Goal: Task Accomplishment & Management: Complete application form

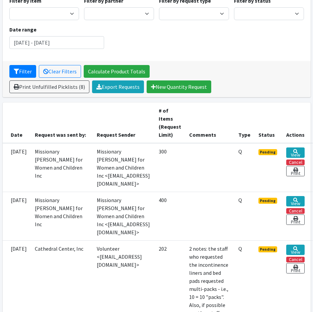
scroll to position [100, 0]
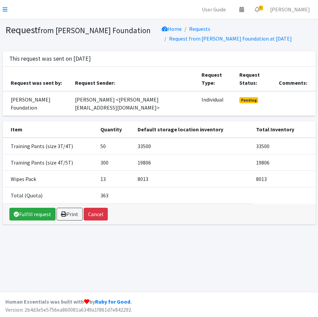
click at [6, 6] on link at bounding box center [5, 9] width 5 height 8
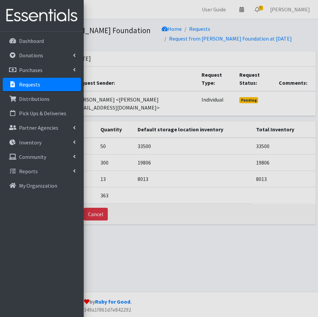
click at [33, 87] on p "Requests" at bounding box center [29, 84] width 21 height 7
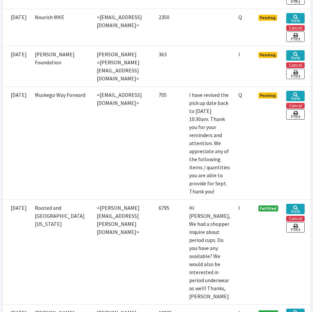
scroll to position [536, 0]
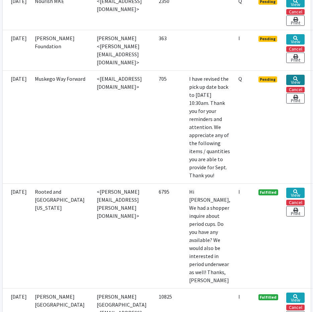
click at [304, 85] on link "View" at bounding box center [295, 80] width 18 height 10
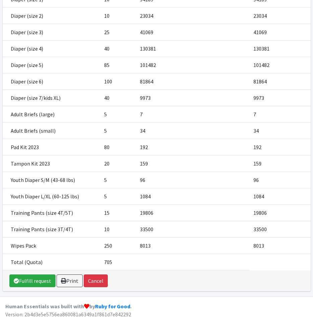
scroll to position [175, 0]
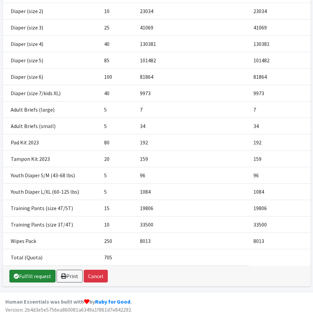
drag, startPoint x: 23, startPoint y: 274, endPoint x: 78, endPoint y: 311, distance: 65.4
click at [23, 274] on link "Fulfill request" at bounding box center [32, 275] width 46 height 13
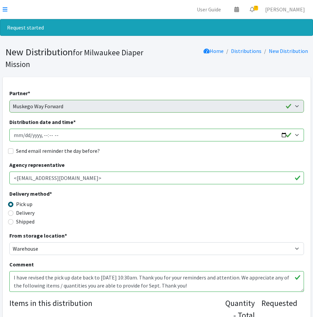
click at [24, 136] on input "Distribution date and time *" at bounding box center [156, 135] width 295 height 13
type input "[DATE]T10:30"
click at [10, 150] on input "Send email reminder the day before?" at bounding box center [10, 150] width 5 height 5
checkbox input "true"
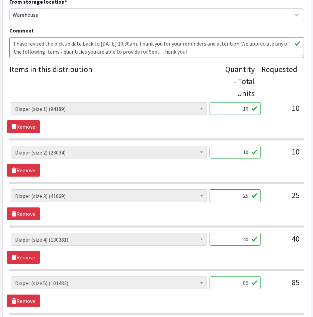
scroll to position [234, 0]
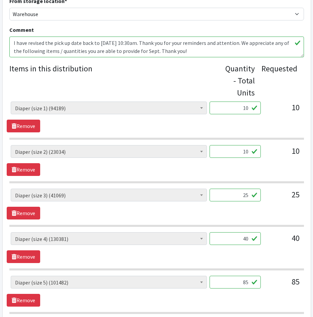
drag, startPoint x: 230, startPoint y: 114, endPoint x: 314, endPoint y: 115, distance: 84.0
click at [305, 109] on div "AIO's (Newborn) (12) AIO's (Sized) (44) Adult Briefs (Medium) (9) Adult Briefs …" at bounding box center [157, 110] width 300 height 18
type input "250"
drag, startPoint x: 236, startPoint y: 153, endPoint x: 304, endPoint y: 147, distance: 67.5
click at [297, 147] on div "AIO's (Newborn) (12) AIO's (Sized) (44) Adult Briefs (Medium) (9) Adult Briefs …" at bounding box center [157, 154] width 292 height 18
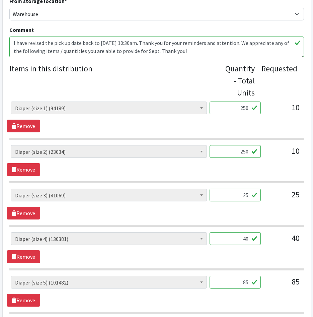
type input "250"
click at [228, 194] on input "25" at bounding box center [235, 194] width 51 height 13
type input "625"
drag, startPoint x: 233, startPoint y: 238, endPoint x: 266, endPoint y: 230, distance: 34.0
click at [277, 242] on div "AIO's (Newborn) (12) AIO's (Sized) (44) Adult Briefs (Medium) (9) Adult Briefs …" at bounding box center [157, 241] width 292 height 18
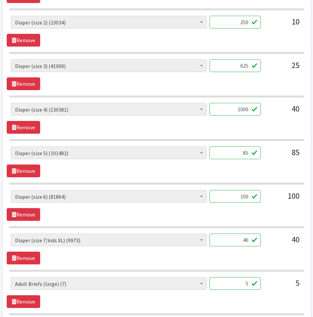
scroll to position [368, 0]
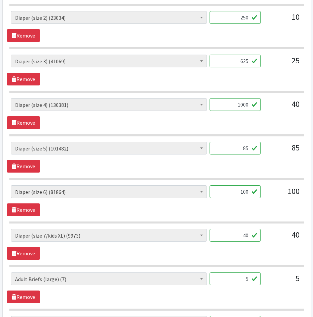
type input "1000"
drag, startPoint x: 242, startPoint y: 190, endPoint x: 232, endPoint y: 190, distance: 10.4
click at [232, 190] on input "100" at bounding box center [235, 191] width 51 height 13
type input "2500"
drag, startPoint x: 242, startPoint y: 147, endPoint x: 303, endPoint y: 153, distance: 60.9
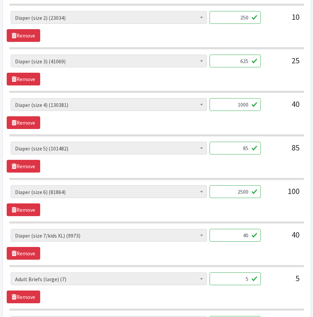
click at [297, 150] on div "AIO's (Newborn) (12) AIO's (Sized) (44) Adult Briefs (Medium) (9) Adult Briefs …" at bounding box center [157, 151] width 292 height 18
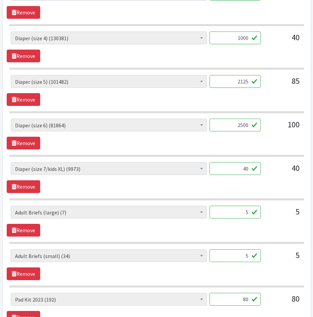
scroll to position [435, 0]
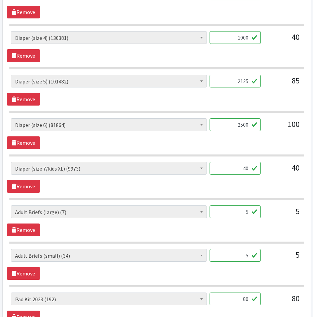
type input "2125"
drag, startPoint x: 225, startPoint y: 168, endPoint x: 256, endPoint y: 170, distance: 30.6
click at [256, 170] on input "40" at bounding box center [235, 168] width 51 height 13
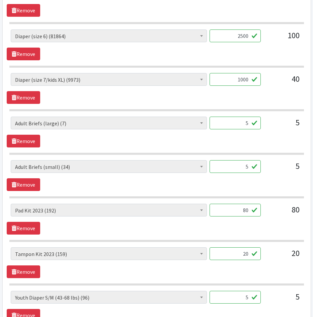
scroll to position [536, 0]
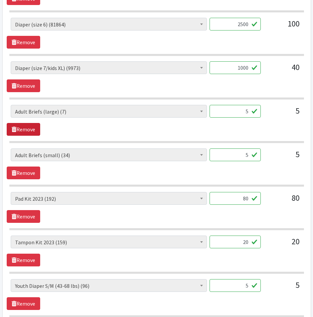
type input "1000"
click at [23, 134] on link "Remove" at bounding box center [23, 129] width 33 height 13
click at [33, 130] on link "Remove" at bounding box center [23, 129] width 33 height 13
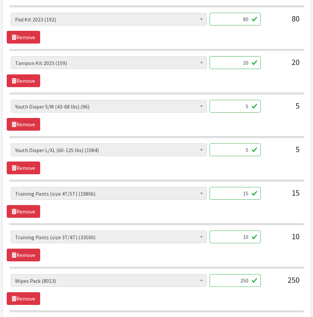
scroll to position [669, 0]
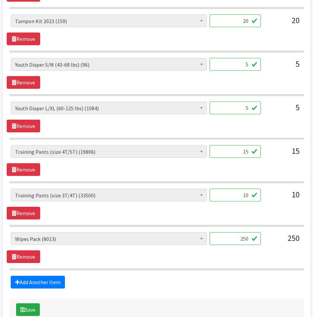
drag, startPoint x: 242, startPoint y: 152, endPoint x: 274, endPoint y: 156, distance: 32.4
click at [274, 156] on div "AIO's (Newborn) (12) AIO's (Sized) (44) Adult Briefs (Medium) (9) Adult Briefs …" at bounding box center [157, 154] width 292 height 18
type input "375"
drag, startPoint x: 220, startPoint y: 188, endPoint x: 260, endPoint y: 192, distance: 40.0
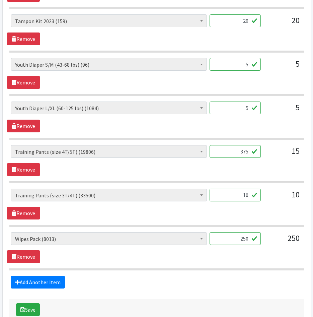
drag, startPoint x: 237, startPoint y: 196, endPoint x: 288, endPoint y: 196, distance: 50.9
click at [285, 196] on div "AIO's (Newborn) (12) AIO's (Sized) (44) Adult Briefs (Medium) (9) Adult Briefs …" at bounding box center [157, 197] width 292 height 18
type input "250"
click at [201, 256] on div "AIO's (Newborn) (12) AIO's (Sized) (44) Adult Briefs (Medium) (9) Adult Briefs …" at bounding box center [157, 247] width 300 height 31
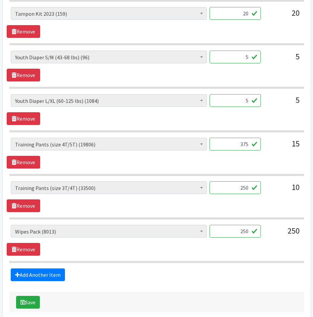
scroll to position [710, 0]
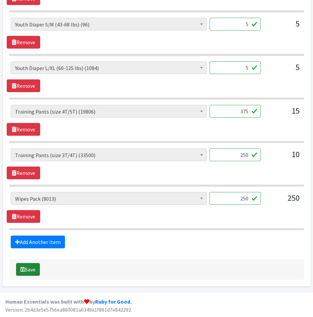
click at [24, 267] on icon "submit" at bounding box center [22, 268] width 5 height 5
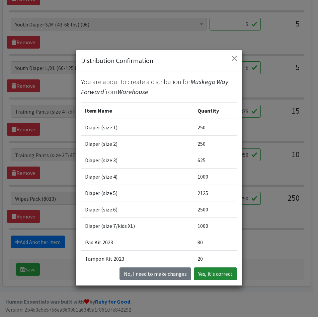
click at [214, 272] on button "Yes, it's correct" at bounding box center [215, 273] width 43 height 13
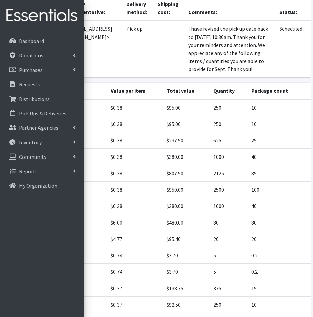
scroll to position [161, 0]
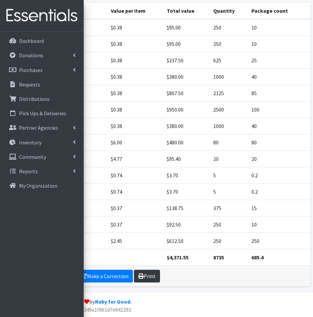
click at [142, 276] on link "Print" at bounding box center [147, 275] width 26 height 13
